Goal: Communication & Community: Answer question/provide support

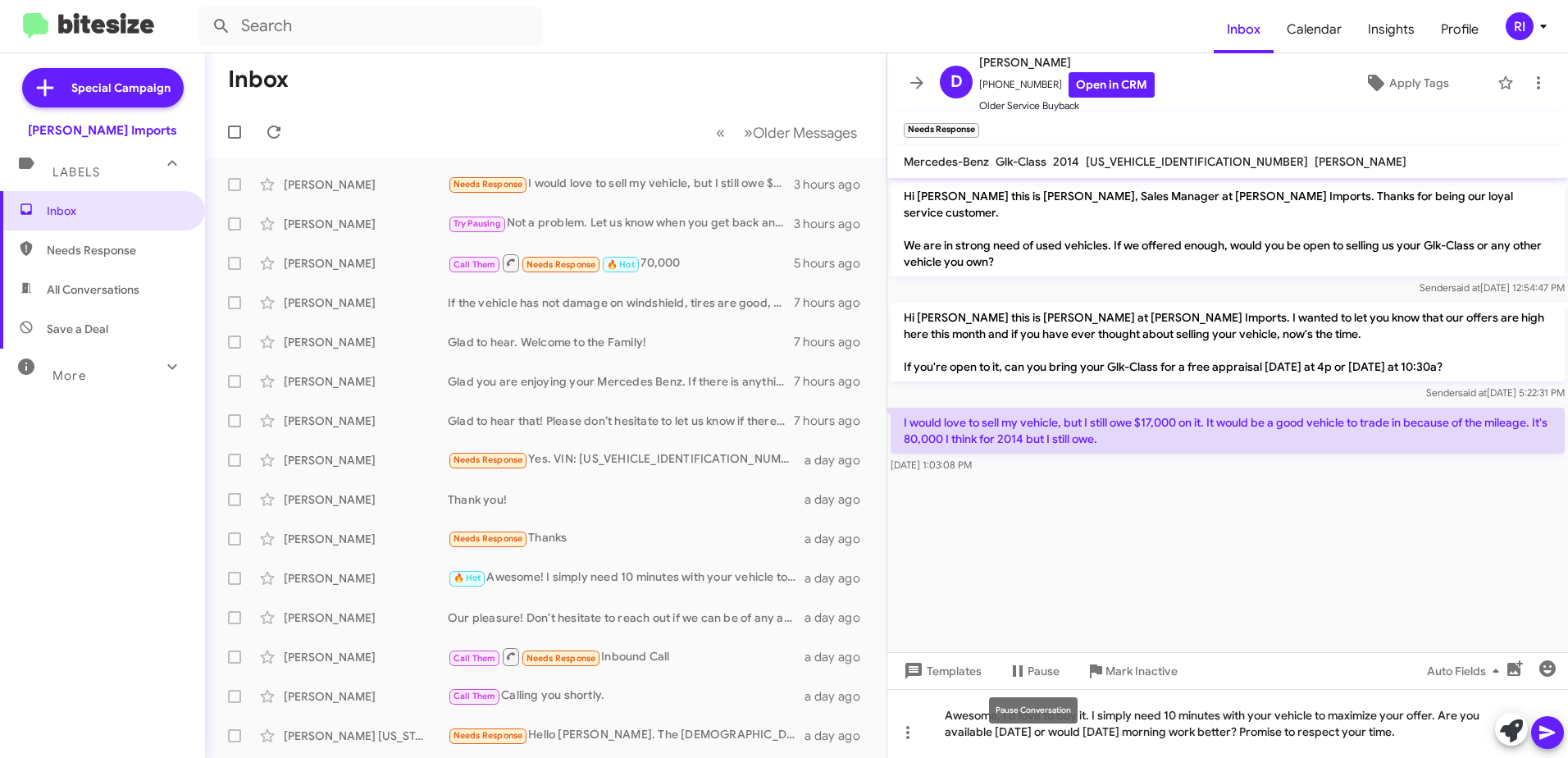
click at [1086, 710] on mat-tooltip-component "Pause Conversation" at bounding box center [1034, 711] width 112 height 49
click at [1086, 716] on mat-tooltip-component "Pause Conversation" at bounding box center [1034, 711] width 112 height 49
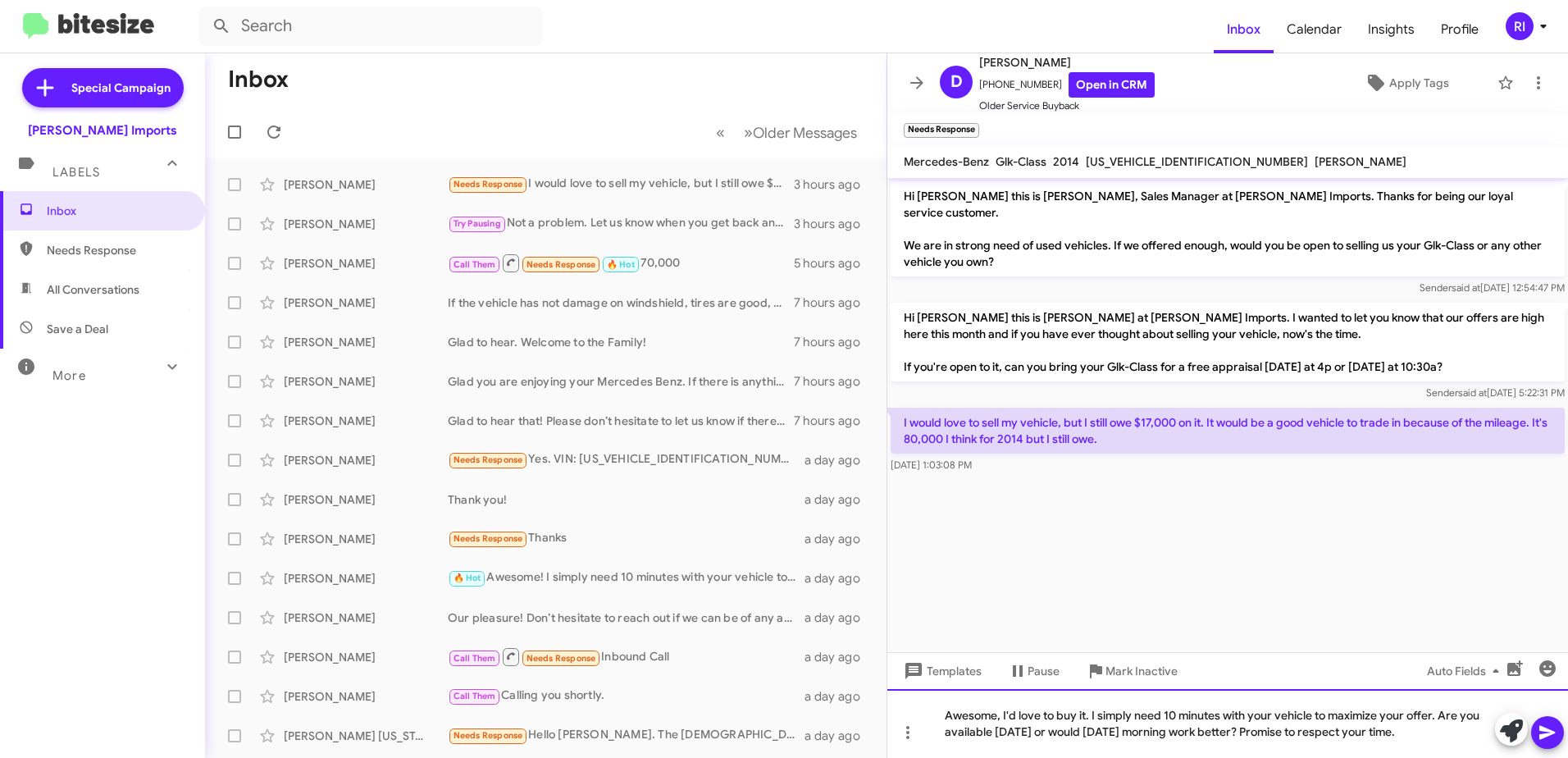
click at [944, 718] on div "Awesome, I'd love to buy it. I simply need 10 minutes with your vehicle to maxi…" at bounding box center [1228, 724] width 681 height 69
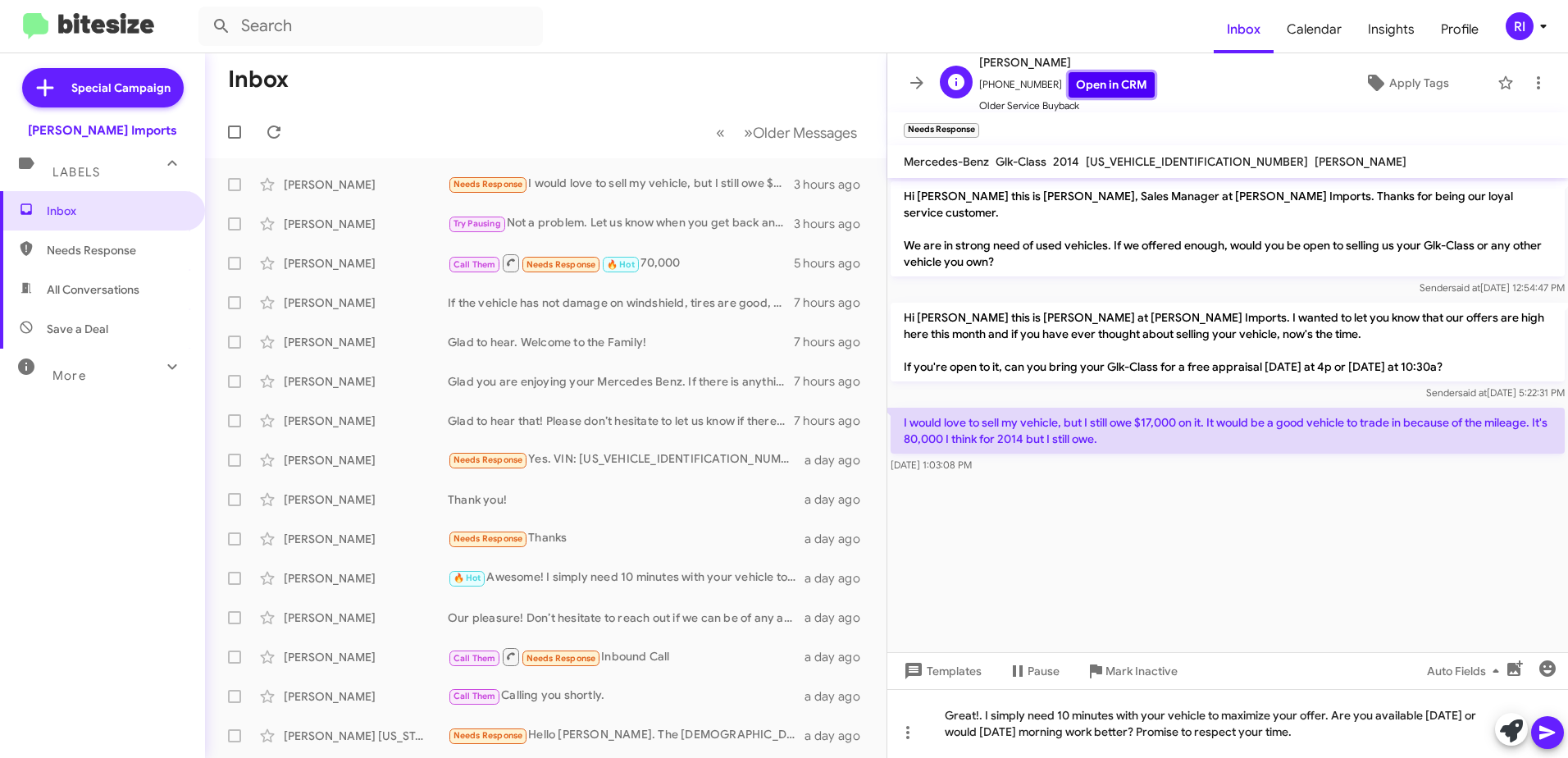
click at [1089, 77] on link "Open in CRM" at bounding box center [1112, 85] width 86 height 26
click at [1549, 730] on icon at bounding box center [1548, 733] width 16 height 14
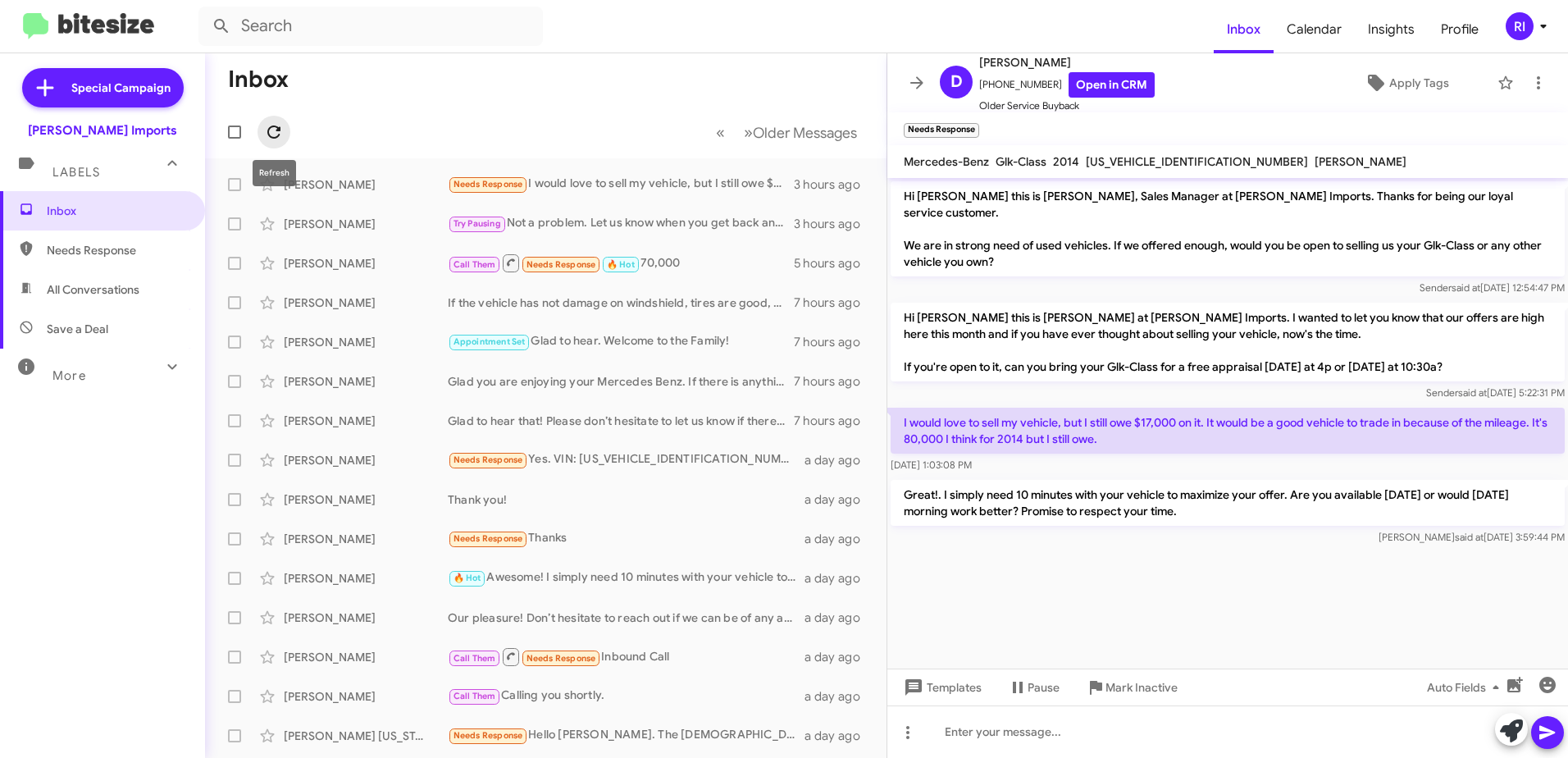
click at [279, 131] on icon at bounding box center [273, 131] width 13 height 13
click at [922, 73] on icon at bounding box center [917, 83] width 19 height 19
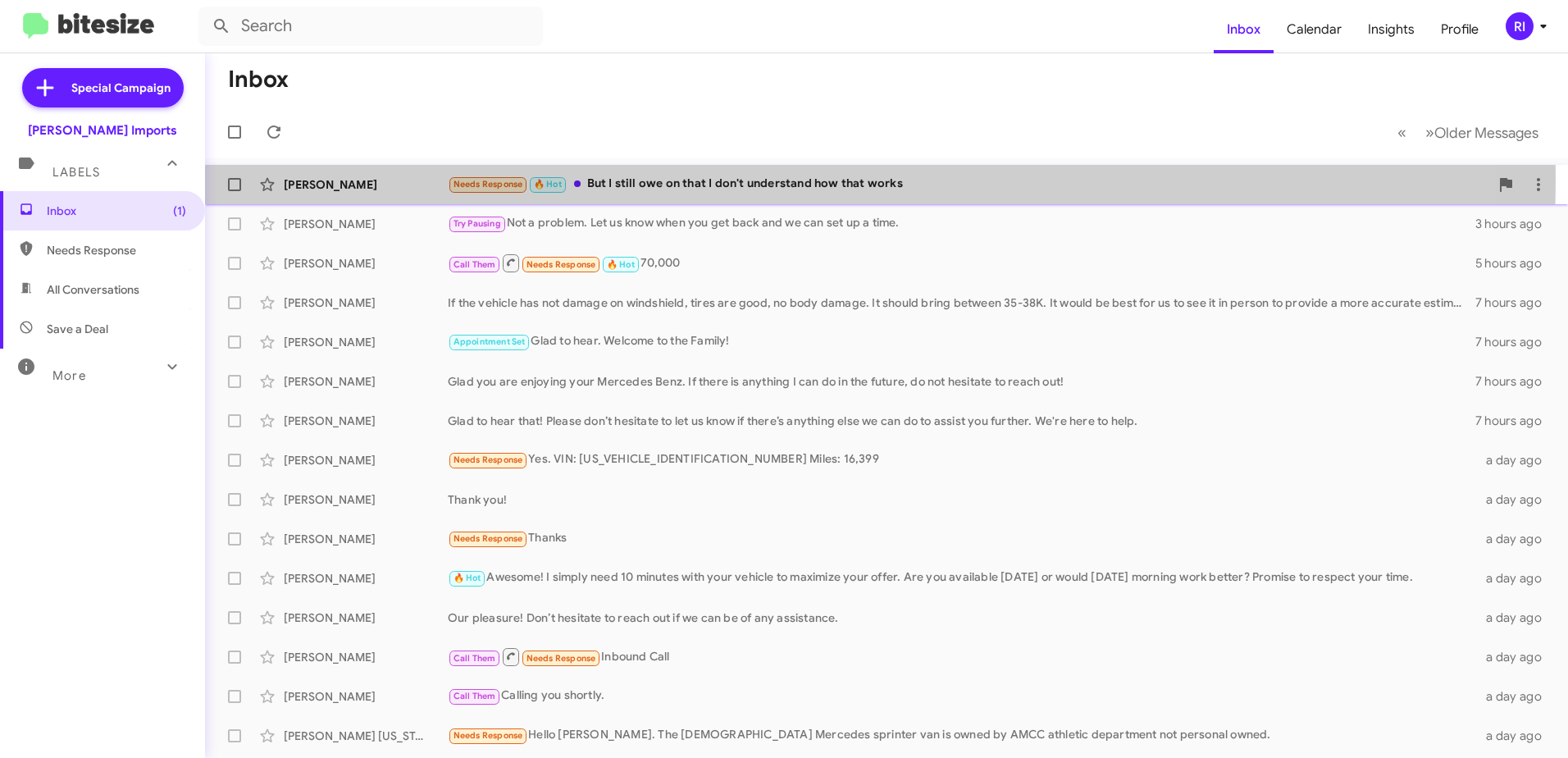
click at [692, 180] on div "Needs Response 🔥 Hot But I still owe on that I don't understand how that works" at bounding box center [968, 184] width 1042 height 19
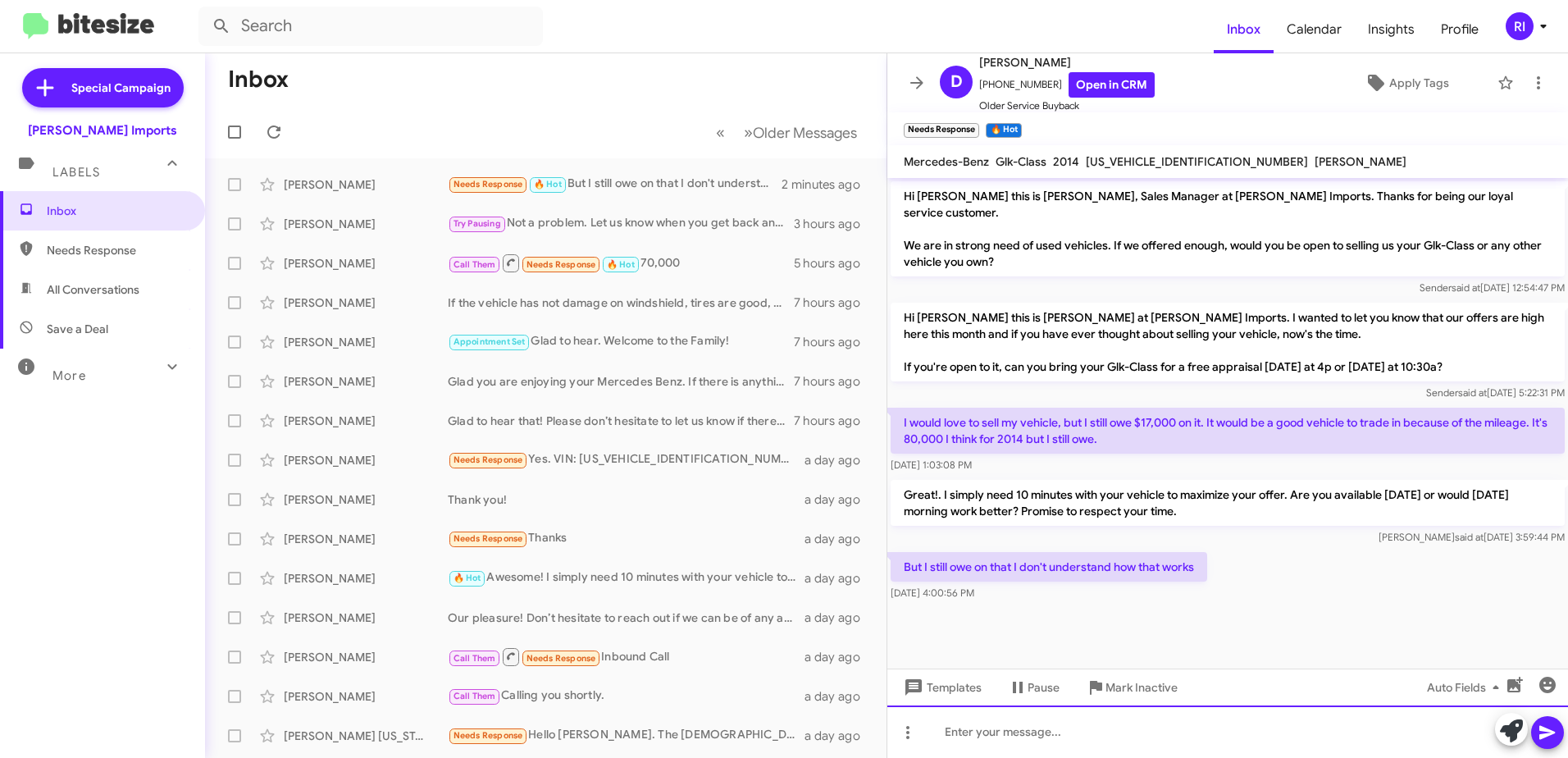
click at [991, 724] on div at bounding box center [1228, 732] width 681 height 53
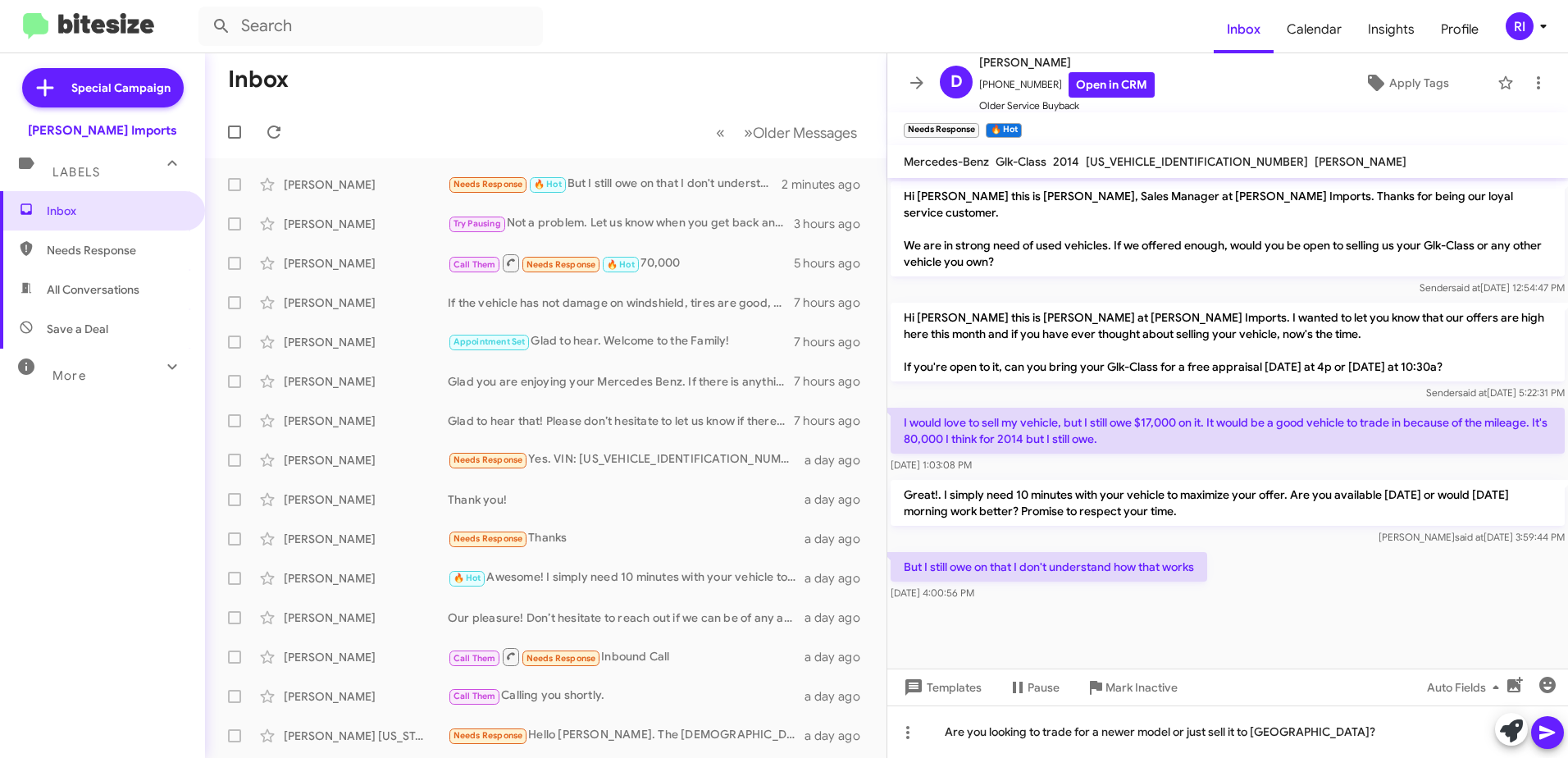
click at [1542, 726] on icon at bounding box center [1548, 732] width 19 height 19
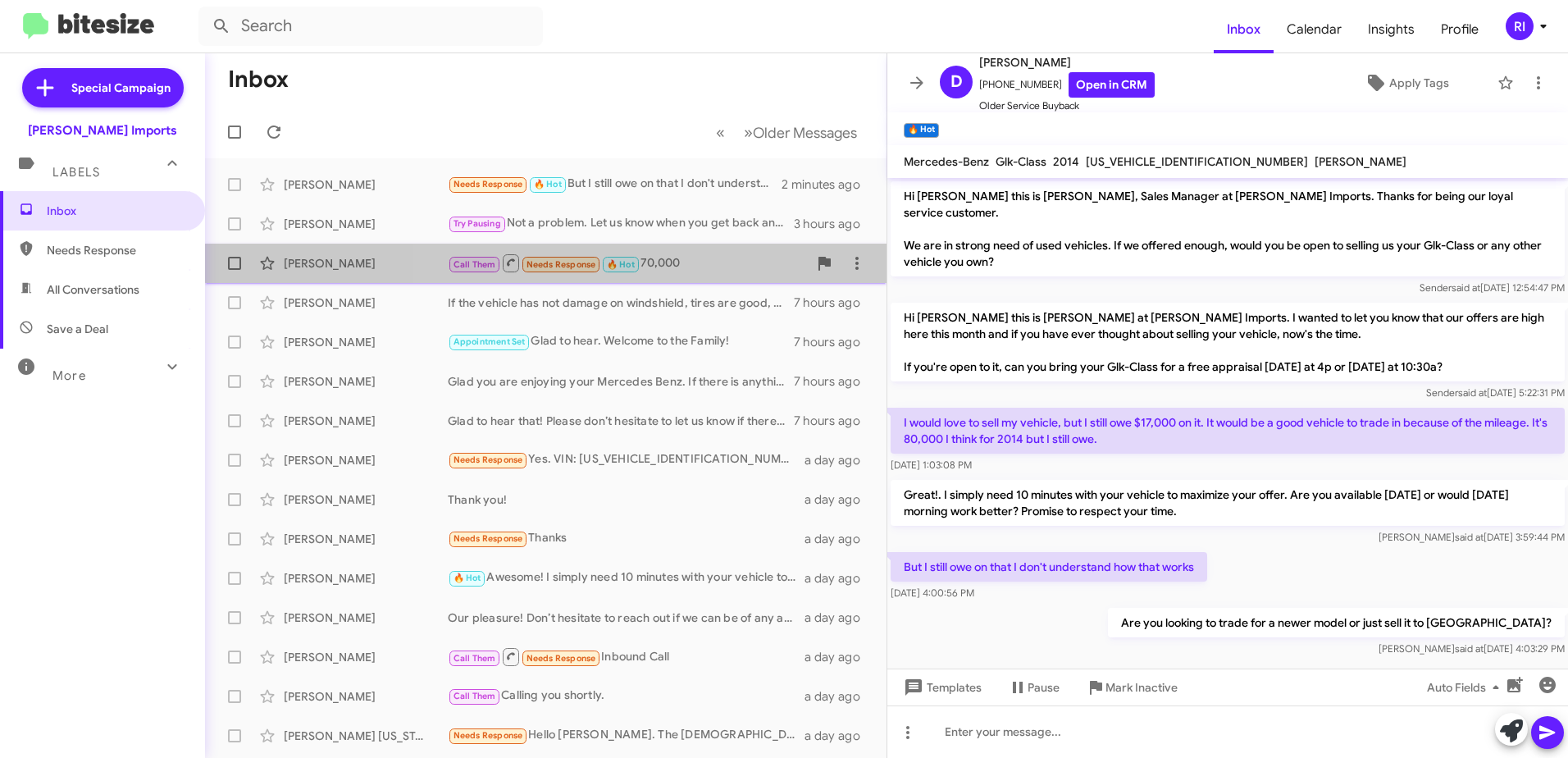
click at [667, 255] on div "Call Them Needs Response 🔥 Hot 70,000" at bounding box center [628, 262] width 360 height 20
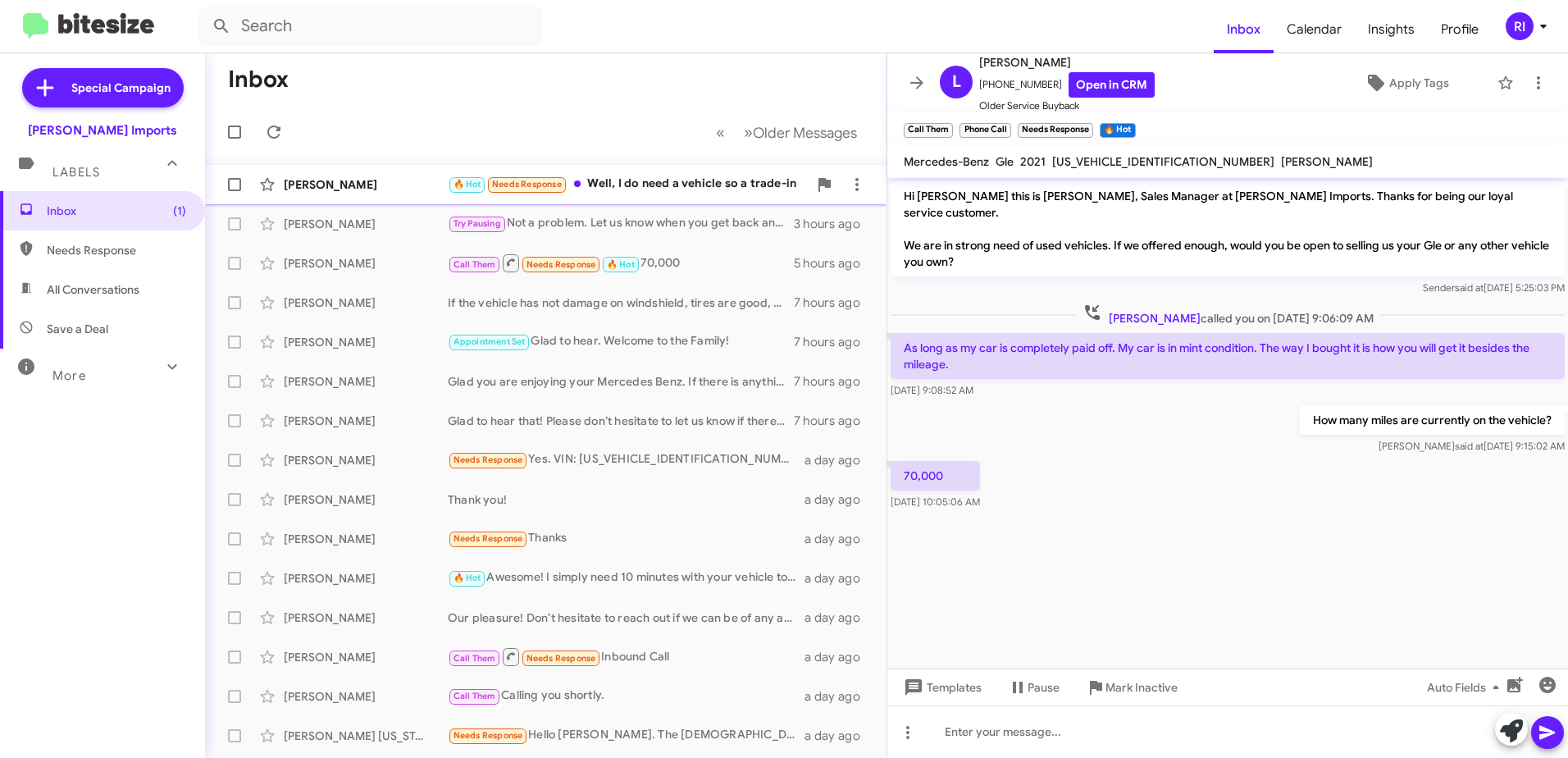
click at [640, 194] on div "🔥 Hot Needs Response Well, I do need a vehicle so a trade-in" at bounding box center [628, 184] width 360 height 19
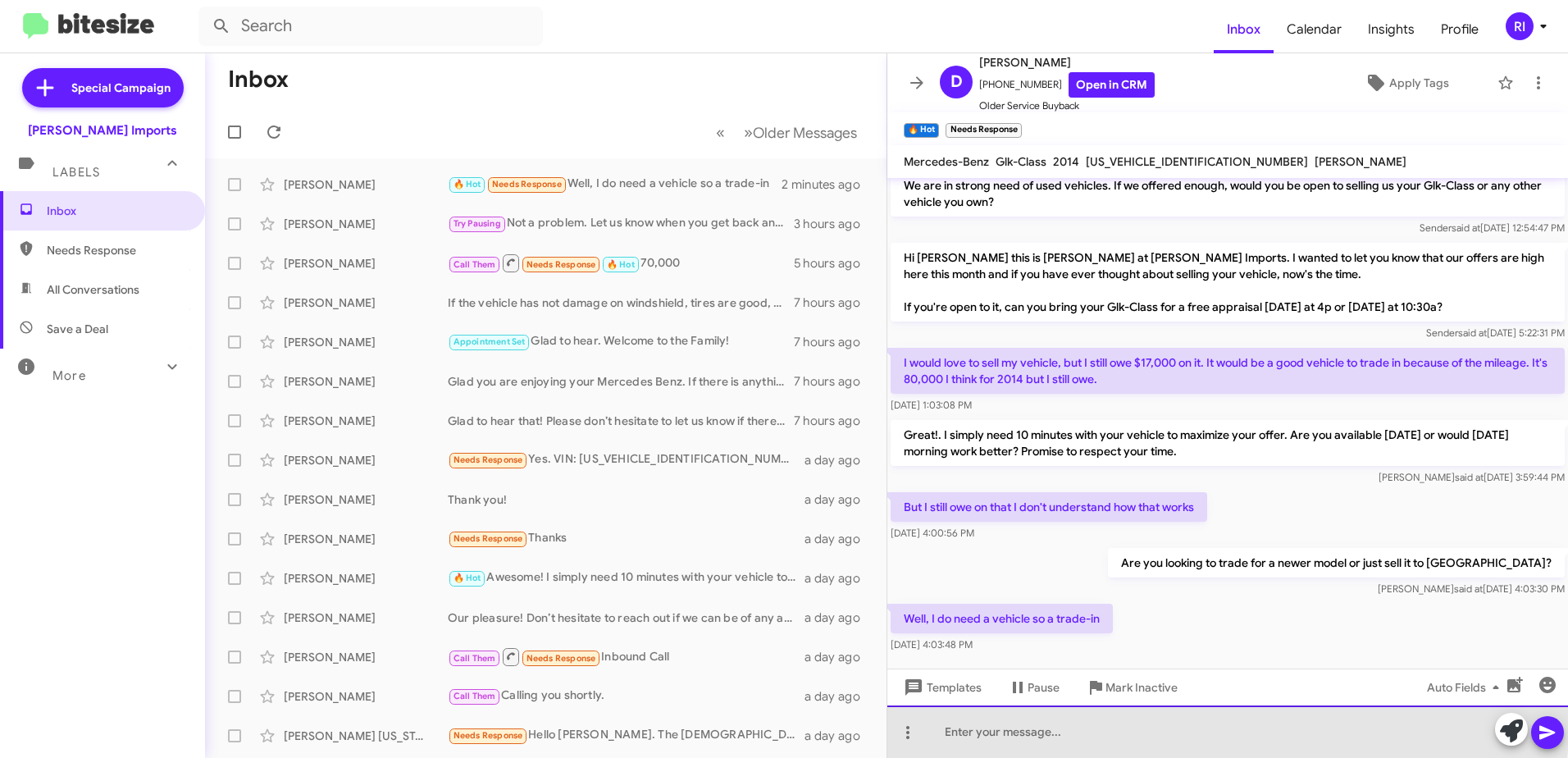
click at [1010, 722] on div at bounding box center [1228, 732] width 681 height 53
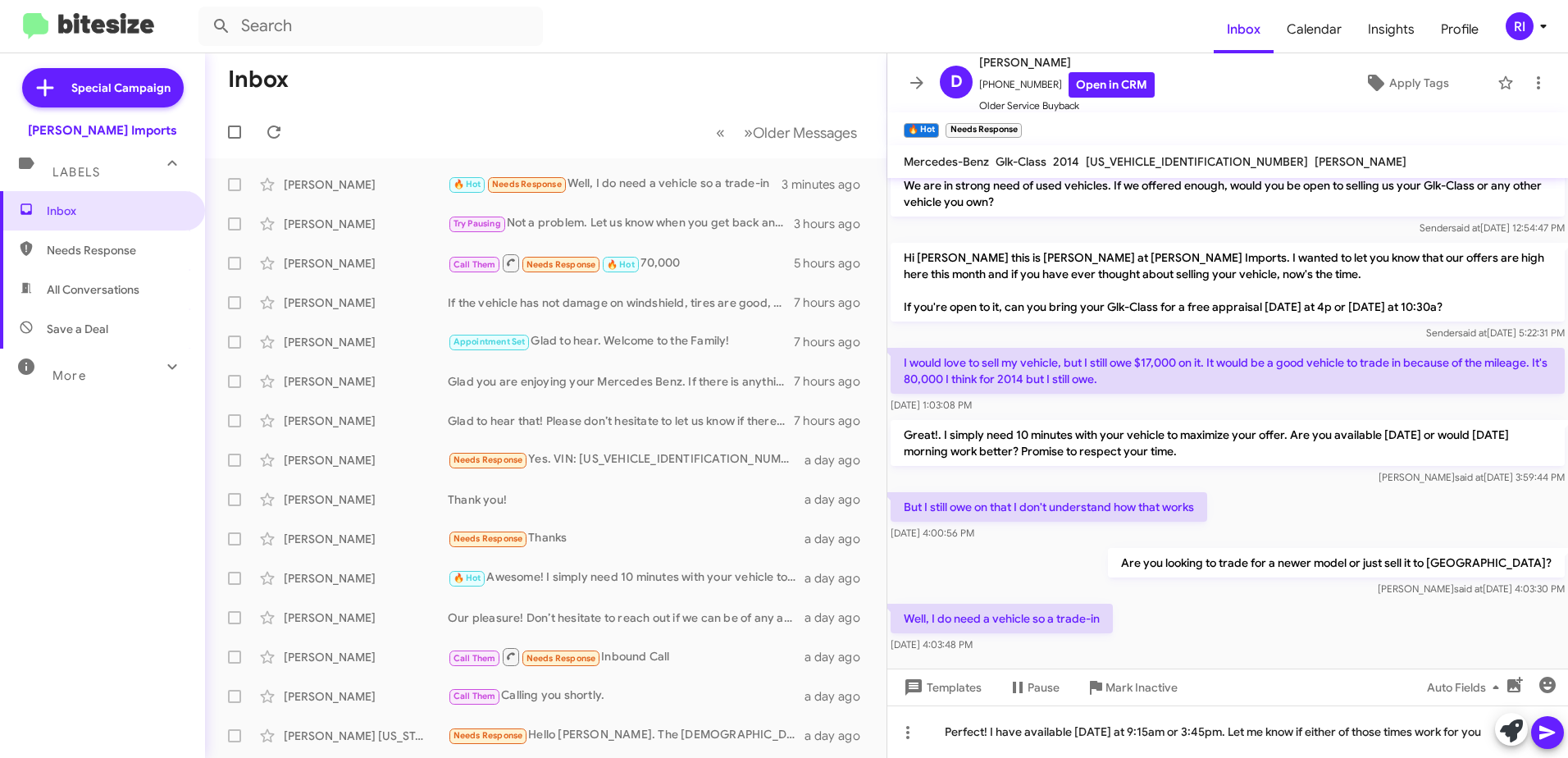
click at [1549, 724] on icon at bounding box center [1548, 732] width 19 height 19
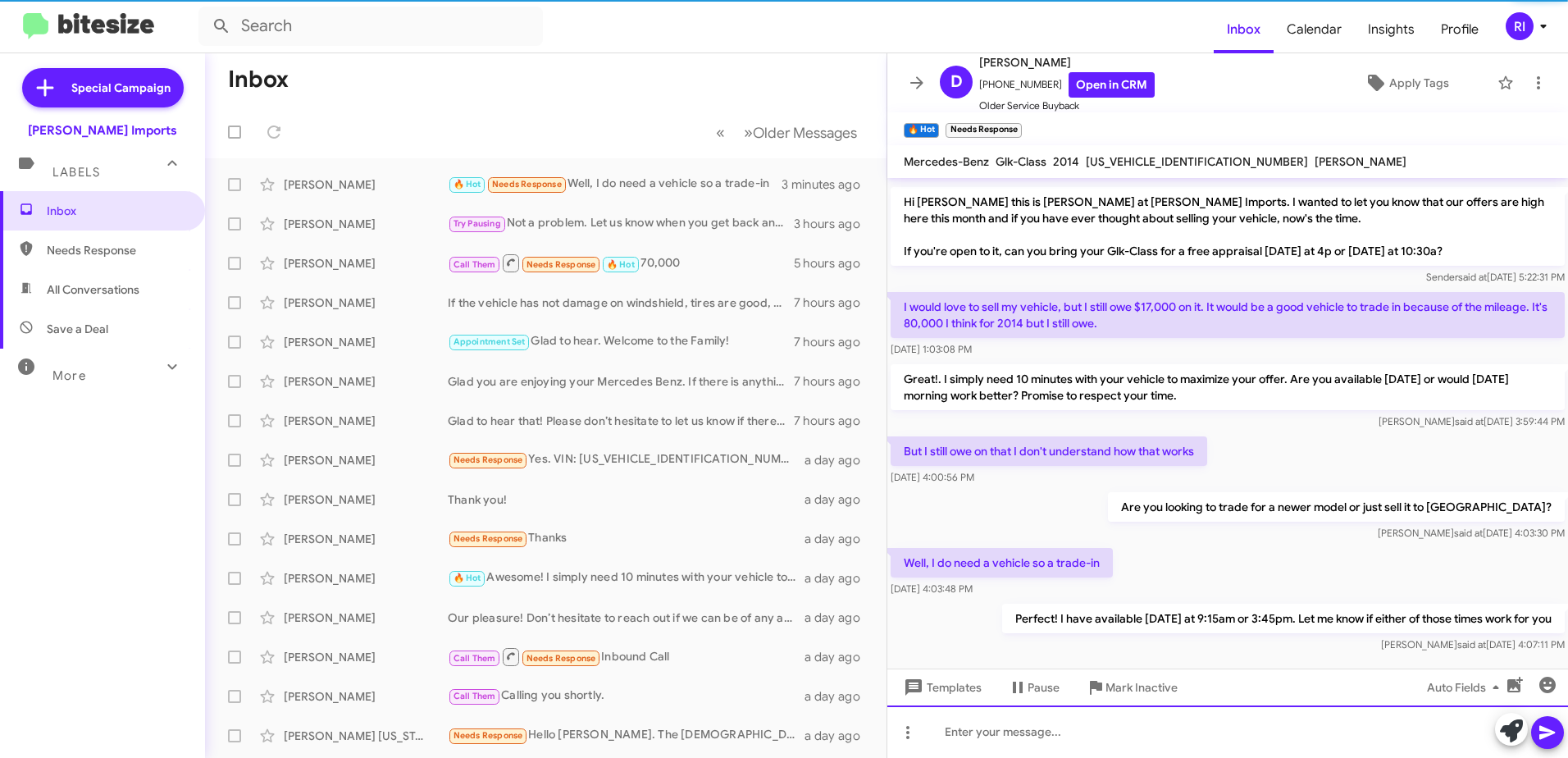
scroll to position [120, 0]
